Goal: Task Accomplishment & Management: Manage account settings

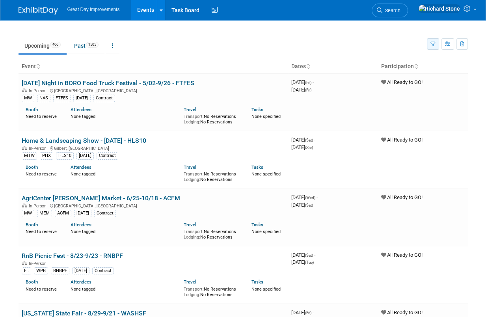
click at [432, 40] on button "button" at bounding box center [433, 43] width 12 height 11
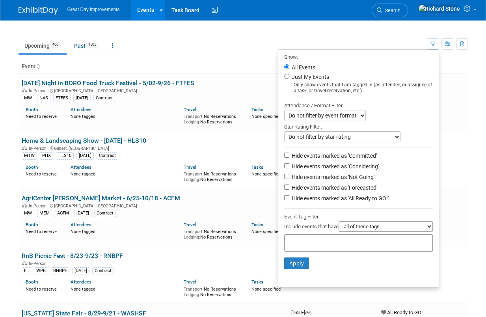
click at [331, 242] on input "text" at bounding box center [319, 242] width 63 height 8
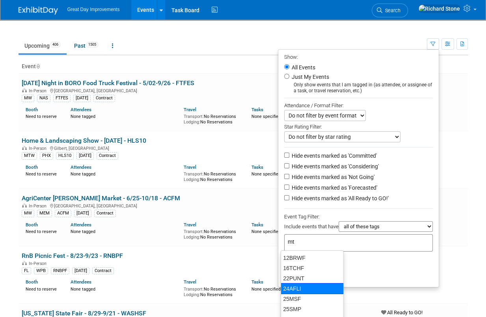
type input "mtw"
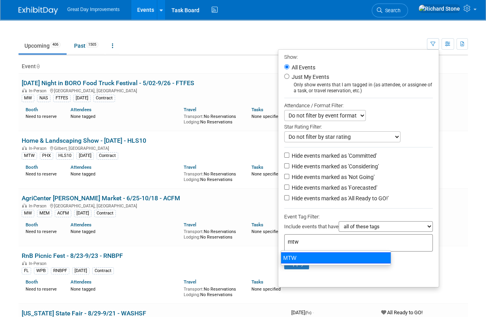
click at [312, 258] on div "MTW" at bounding box center [336, 257] width 110 height 11
type input "MTW"
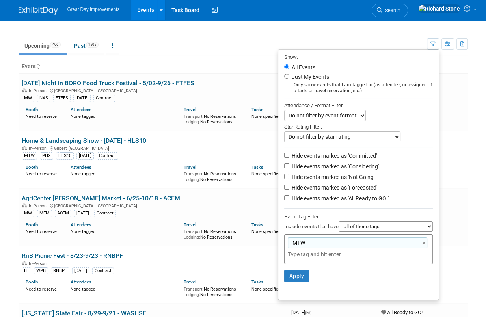
click at [298, 284] on li "Apply Clear Filters" at bounding box center [358, 276] width 161 height 24
click at [297, 281] on li "Apply Clear Filters" at bounding box center [358, 276] width 161 height 24
click at [296, 279] on button "Apply" at bounding box center [296, 276] width 25 height 12
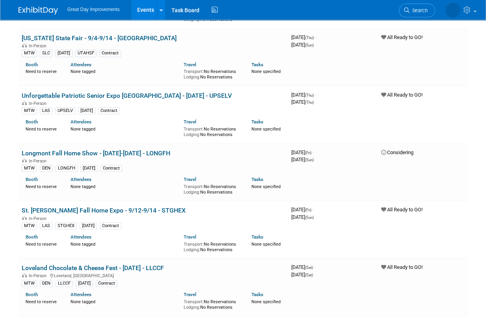
scroll to position [175, 0]
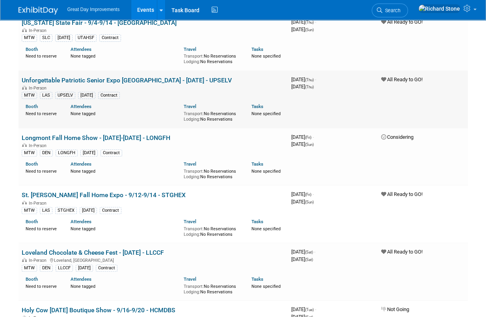
click at [115, 94] on div "Contract" at bounding box center [109, 95] width 22 height 7
click at [116, 95] on div "Contract" at bounding box center [109, 95] width 22 height 7
click at [111, 85] on div "In-Person" at bounding box center [153, 87] width 263 height 6
click at [116, 77] on link "Unforgettable Patriotic Senior Expo [GEOGRAPHIC_DATA] - [DATE] - UPSELV" at bounding box center [127, 80] width 210 height 7
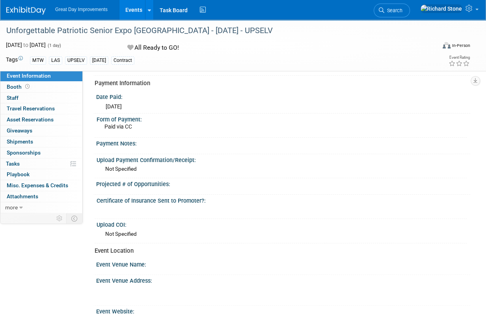
scroll to position [84, 0]
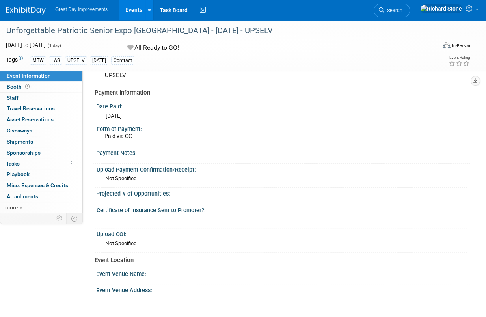
click at [142, 134] on div "Paid via CC" at bounding box center [286, 138] width 362 height 13
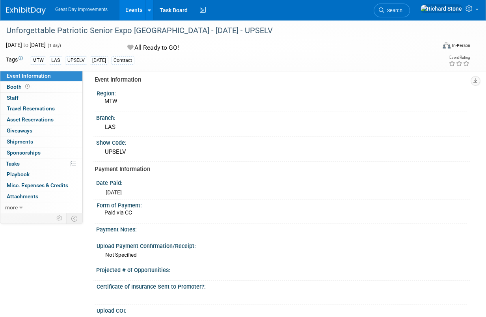
scroll to position [0, 0]
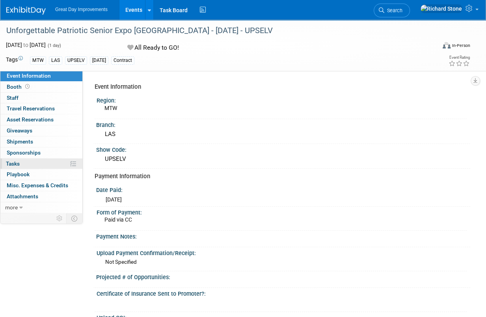
click at [73, 162] on icon at bounding box center [73, 164] width 6 height 6
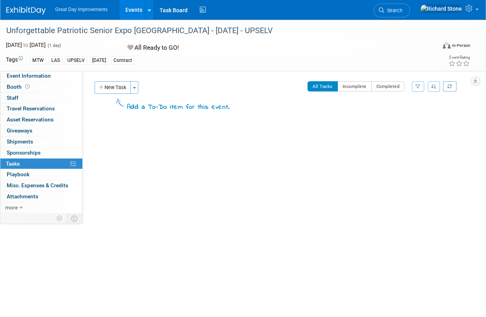
click at [40, 155] on link "0 Sponsorships 0" at bounding box center [41, 152] width 82 height 11
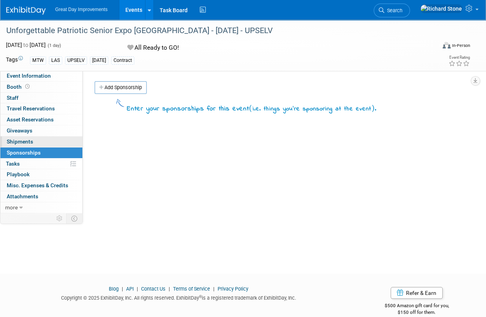
click at [38, 140] on link "0 Shipments 0" at bounding box center [41, 141] width 82 height 11
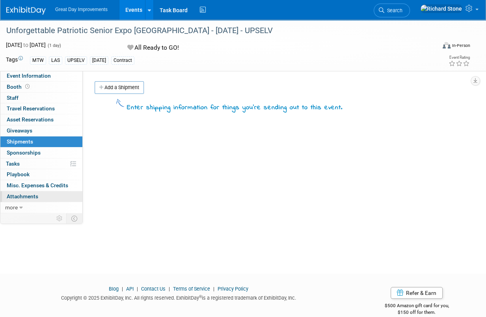
click at [36, 195] on span "Attachments 0" at bounding box center [23, 196] width 32 height 6
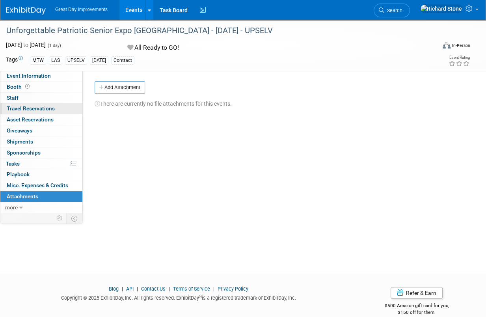
click at [24, 107] on span "Travel Reservations 0" at bounding box center [31, 108] width 48 height 6
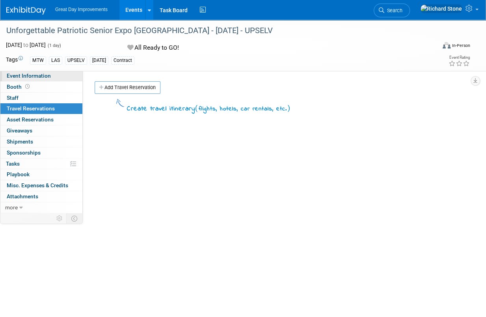
click at [21, 78] on span "Event Information" at bounding box center [29, 76] width 44 height 6
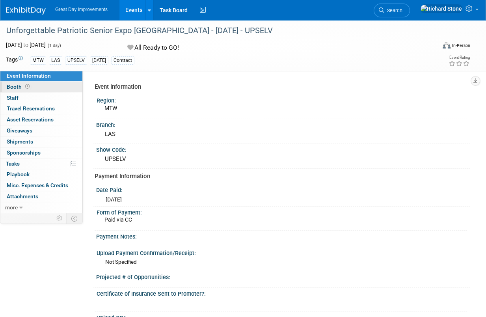
click at [18, 83] on link "Booth" at bounding box center [41, 87] width 82 height 11
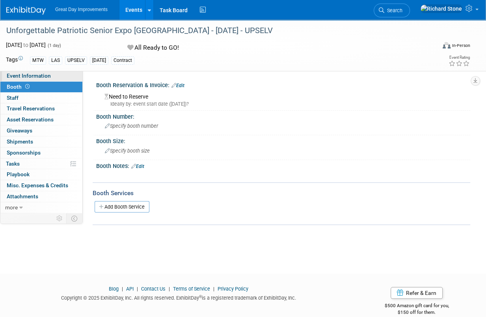
click at [31, 75] on span "Event Information" at bounding box center [29, 76] width 44 height 6
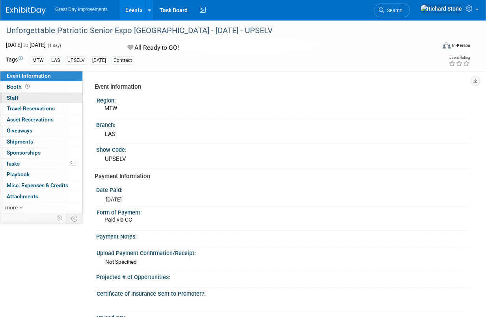
click at [38, 98] on link "0 Staff 0" at bounding box center [41, 98] width 82 height 11
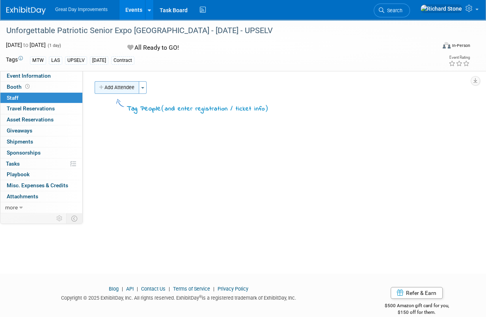
click at [131, 91] on button "Add Attendee" at bounding box center [117, 87] width 45 height 13
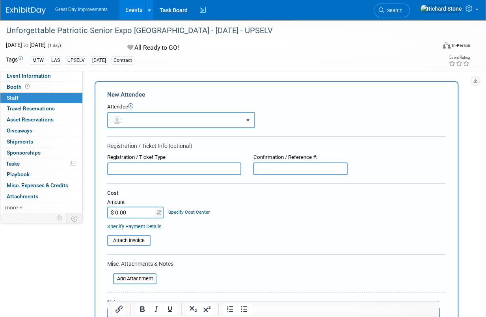
click at [248, 121] on button "button" at bounding box center [181, 120] width 148 height 16
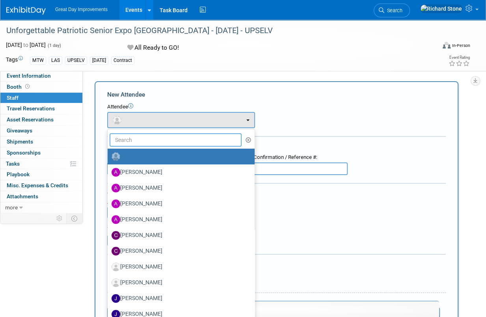
click at [177, 135] on input "text" at bounding box center [176, 139] width 132 height 13
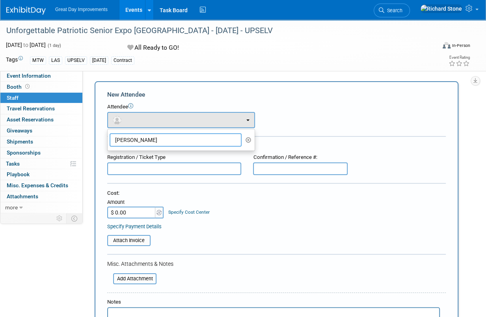
type input "[PERSON_NAME]"
click at [317, 105] on div "Attendee" at bounding box center [276, 106] width 339 height 7
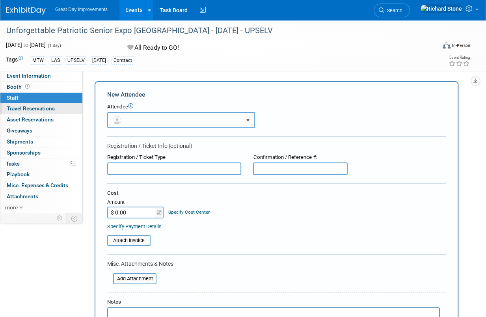
click at [29, 108] on span "Travel Reservations 0" at bounding box center [31, 108] width 48 height 6
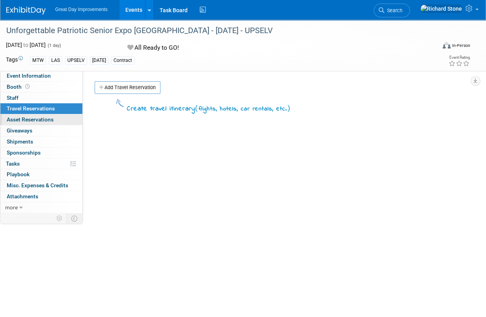
click at [38, 114] on link "0 Asset Reservations 0" at bounding box center [41, 119] width 82 height 11
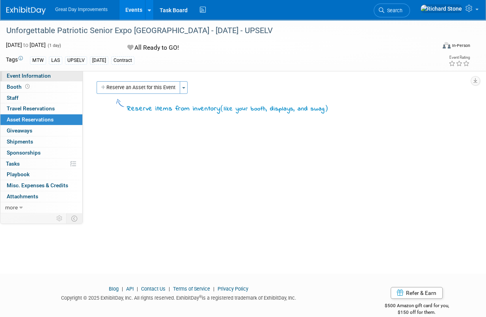
click at [26, 74] on span "Event Information" at bounding box center [29, 76] width 44 height 6
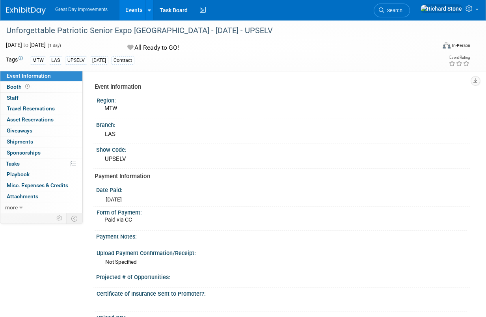
click at [119, 60] on div "Contract" at bounding box center [122, 60] width 23 height 8
click at [479, 82] on button "button" at bounding box center [475, 80] width 9 height 9
click at [463, 106] on link "Export tab to PDF" at bounding box center [441, 103] width 66 height 11
